Goal: Information Seeking & Learning: Learn about a topic

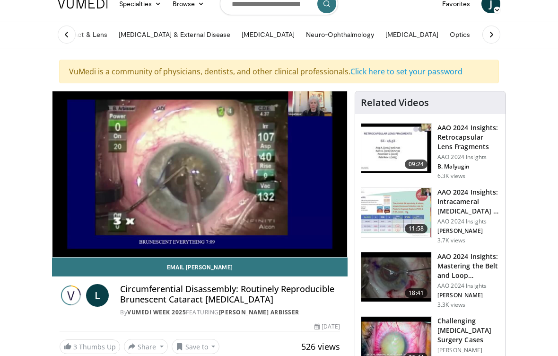
scroll to position [38, 0]
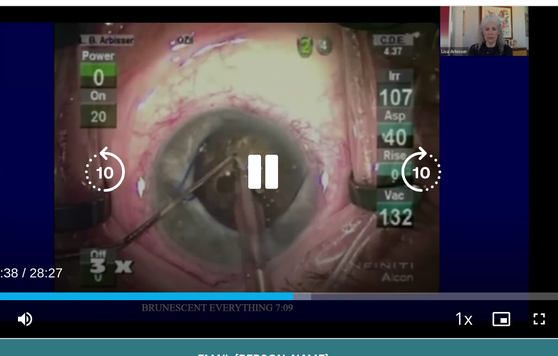
click at [186, 159] on icon "Video Player" at bounding box center [199, 172] width 27 height 27
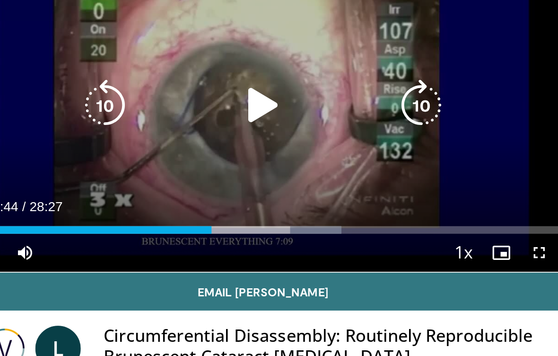
click at [106, 199] on div "Loaded : 63.32%" at bounding box center [200, 203] width 295 height 9
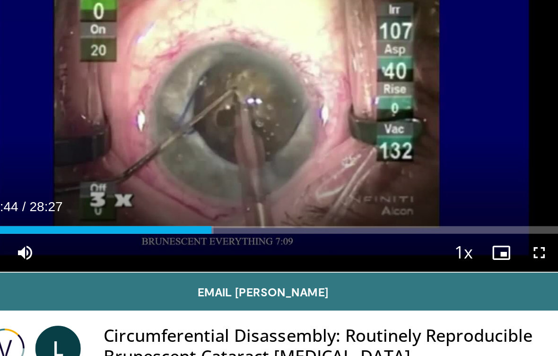
click at [83, 204] on div "Loaded : 41.63%" at bounding box center [114, 206] width 123 height 4
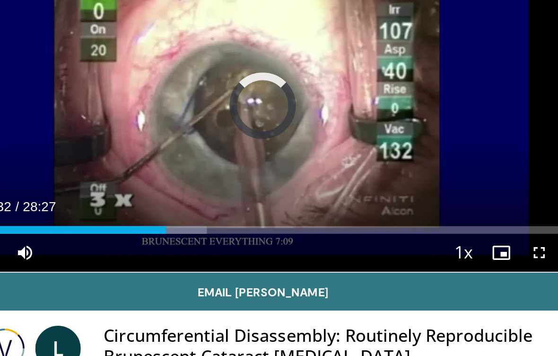
click at [66, 204] on div "Loaded : 40.45%" at bounding box center [112, 206] width 119 height 4
click at [53, 204] on div "Loaded : 28.14%" at bounding box center [94, 206] width 83 height 4
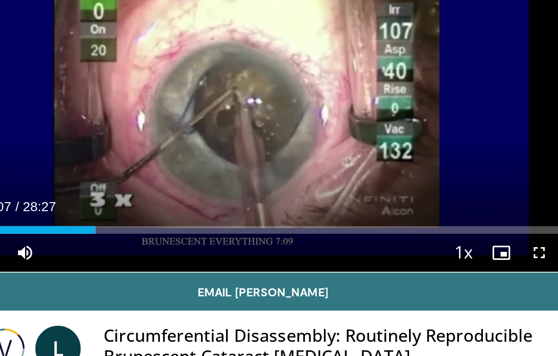
click at [115, 204] on div "Progress Bar" at bounding box center [116, 206] width 2 height 4
click at [75, 208] on div "Current Time 7:10 / Duration 28:27 Play Skip Backward Skip Forward Mute Loaded …" at bounding box center [200, 217] width 295 height 19
click at [89, 204] on div "Loaded : 27.87%" at bounding box center [200, 206] width 295 height 4
click at [107, 204] on div "Loaded : 35.76%" at bounding box center [200, 206] width 295 height 4
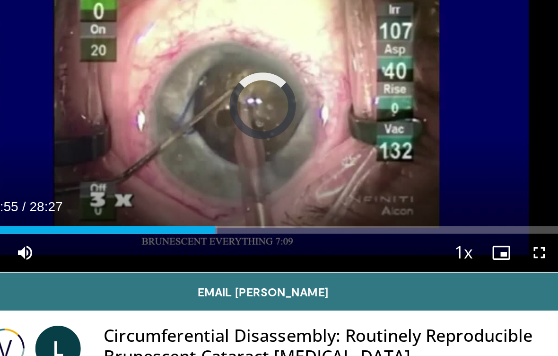
click at [122, 204] on div "Loaded : 42.21%" at bounding box center [200, 206] width 295 height 4
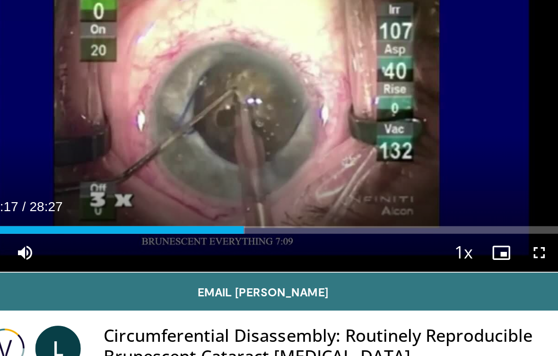
click at [136, 204] on div "Loaded : 46.90%" at bounding box center [200, 206] width 295 height 4
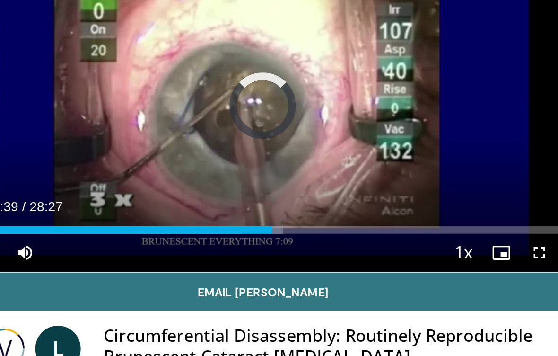
click at [190, 204] on div "Progress Bar" at bounding box center [200, 206] width 20 height 4
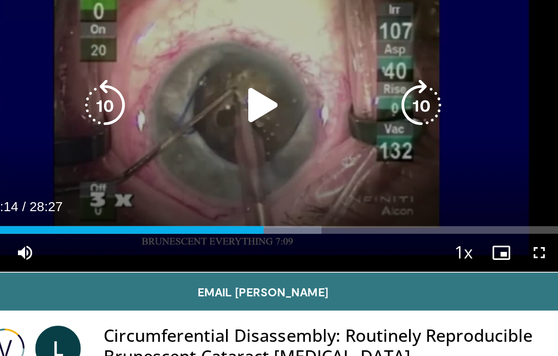
click at [186, 131] on icon "Video Player" at bounding box center [199, 144] width 27 height 27
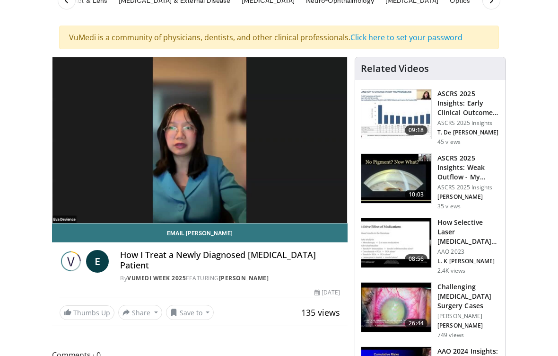
scroll to position [71, 0]
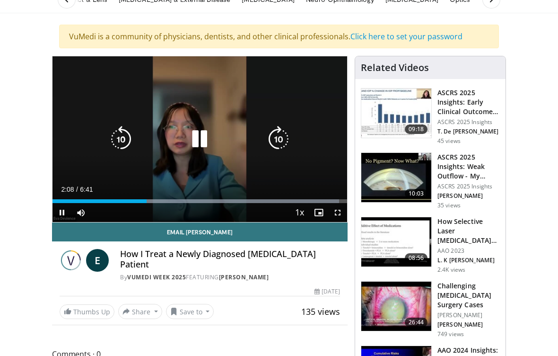
click at [132, 202] on div "Progress Bar" at bounding box center [100, 201] width 94 height 4
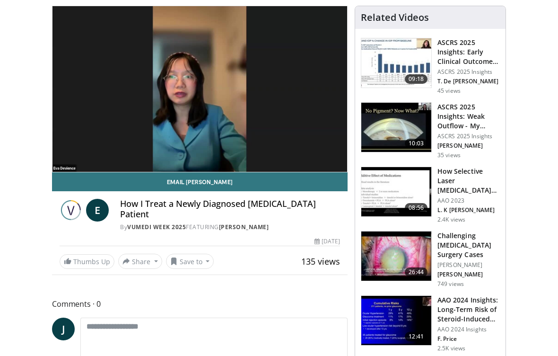
scroll to position [122, 0]
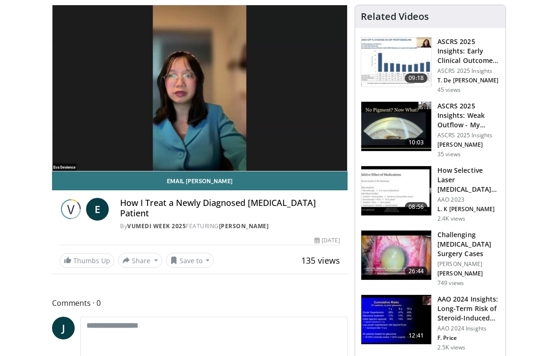
click at [230, 175] on link "Email Eva" at bounding box center [200, 180] width 296 height 19
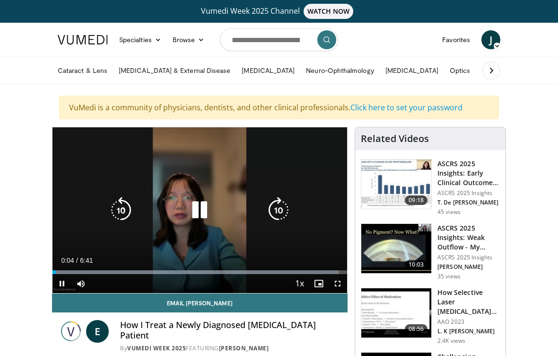
click at [189, 269] on div "Loaded : 97.22%" at bounding box center [200, 269] width 295 height 9
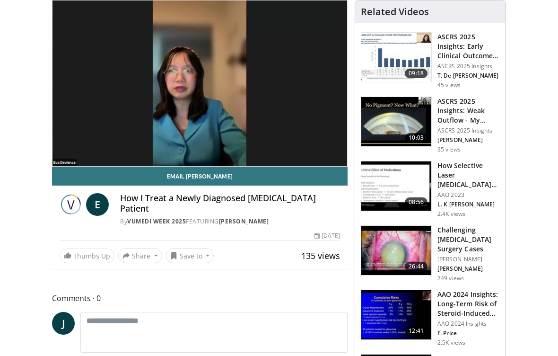
scroll to position [126, 0]
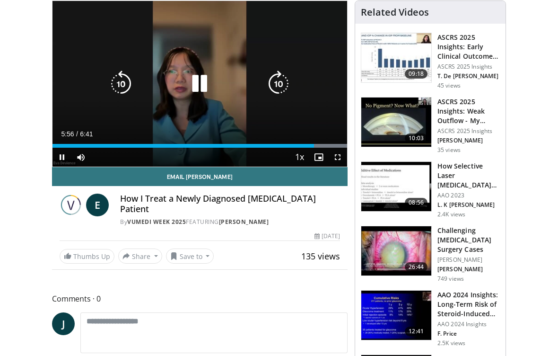
click at [276, 153] on div "Current Time 5:56 / Duration 6:41 Pause Skip Backward Skip Forward Mute Loaded …" at bounding box center [200, 157] width 295 height 19
click at [287, 147] on div "Progress Bar" at bounding box center [184, 146] width 263 height 4
click at [280, 146] on div "Progress Bar" at bounding box center [172, 146] width 239 height 4
click at [276, 147] on div "Progress Bar" at bounding box center [168, 146] width 230 height 4
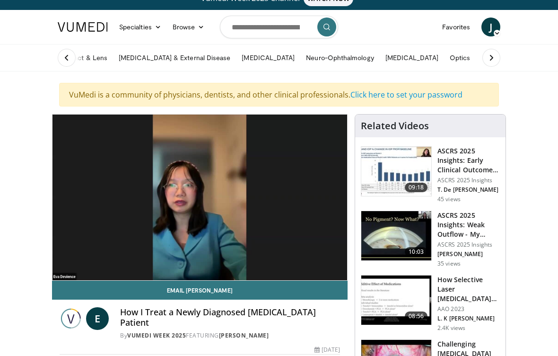
scroll to position [0, 0]
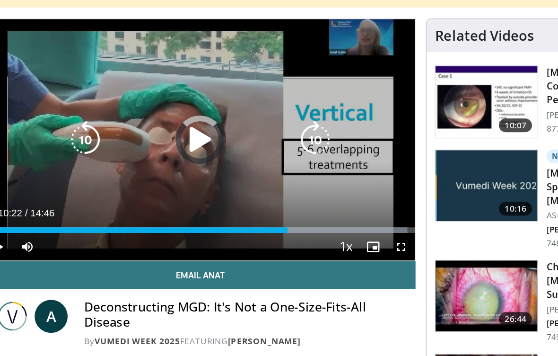
click at [242, 243] on div "Progress Bar" at bounding box center [292, 245] width 100 height 4
click at [246, 243] on div "Progress Bar" at bounding box center [297, 245] width 102 height 4
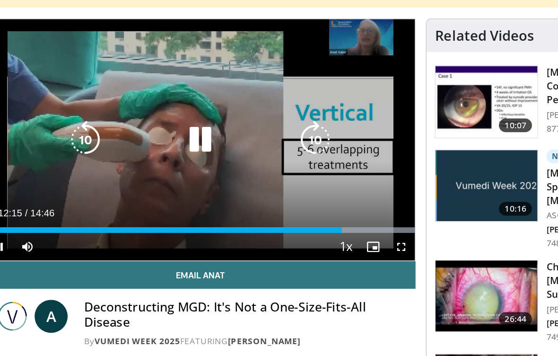
click at [223, 243] on div "Progress Bar" at bounding box center [175, 245] width 245 height 4
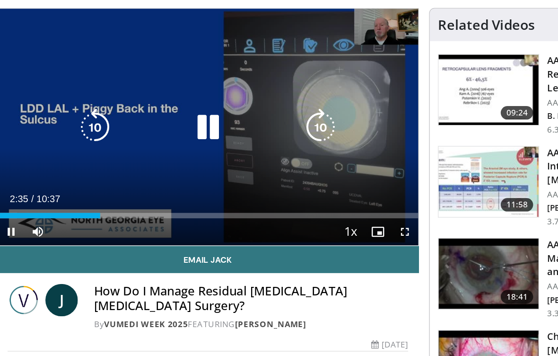
scroll to position [23, 0]
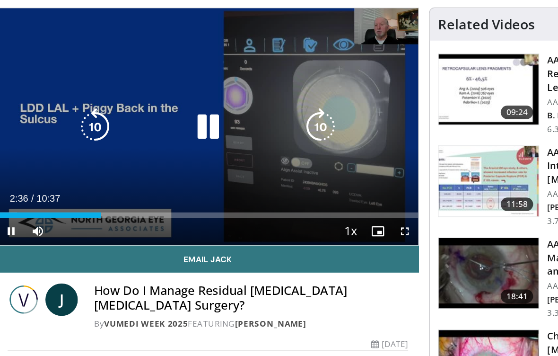
click at [361, 136] on link "09:24 AAO 2024 Insights: Retrocapsular Lens Fragments AAO 2024 Insights B. Maly…" at bounding box center [430, 164] width 139 height 57
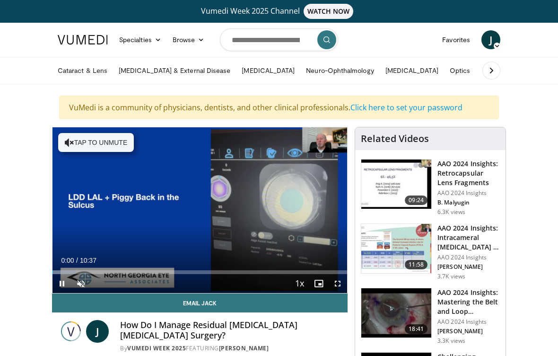
click at [221, 273] on div "Loaded : 7.84%" at bounding box center [200, 272] width 295 height 4
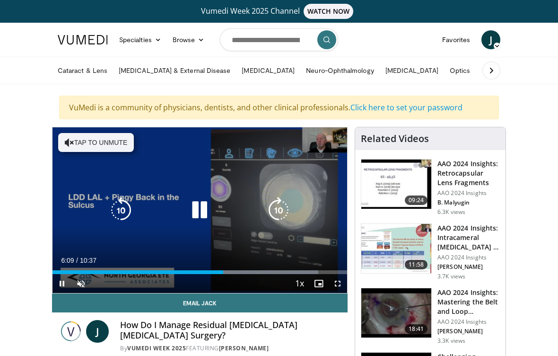
click at [176, 271] on div "Loaded : 90.18%" at bounding box center [186, 272] width 266 height 4
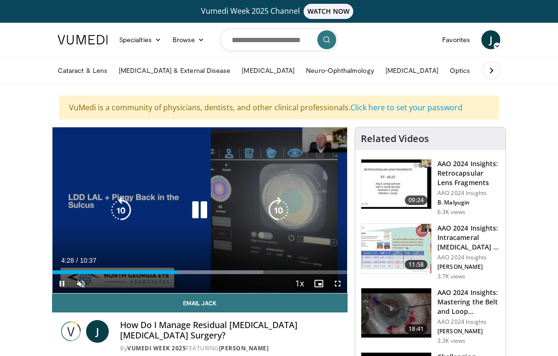
click at [97, 148] on div "10 seconds Tap to unmute" at bounding box center [200, 210] width 295 height 166
click at [158, 273] on div "Loaded : 71.54%" at bounding box center [158, 272] width 211 height 4
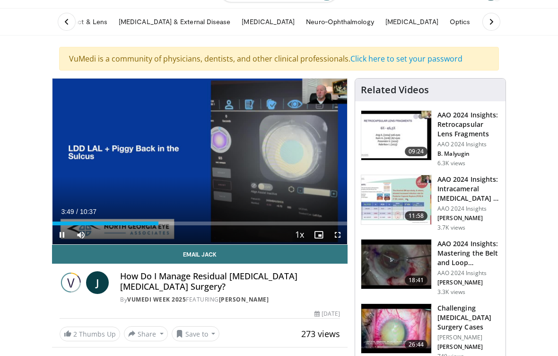
scroll to position [51, 0]
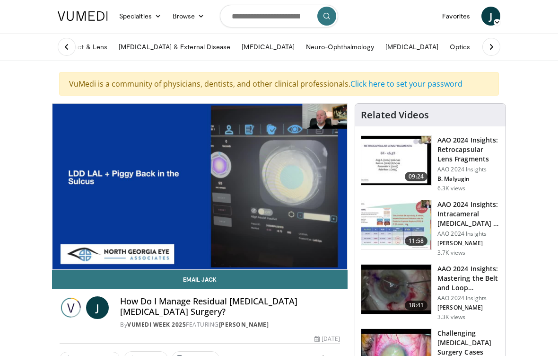
scroll to position [23, 0]
